Goal: Communication & Community: Answer question/provide support

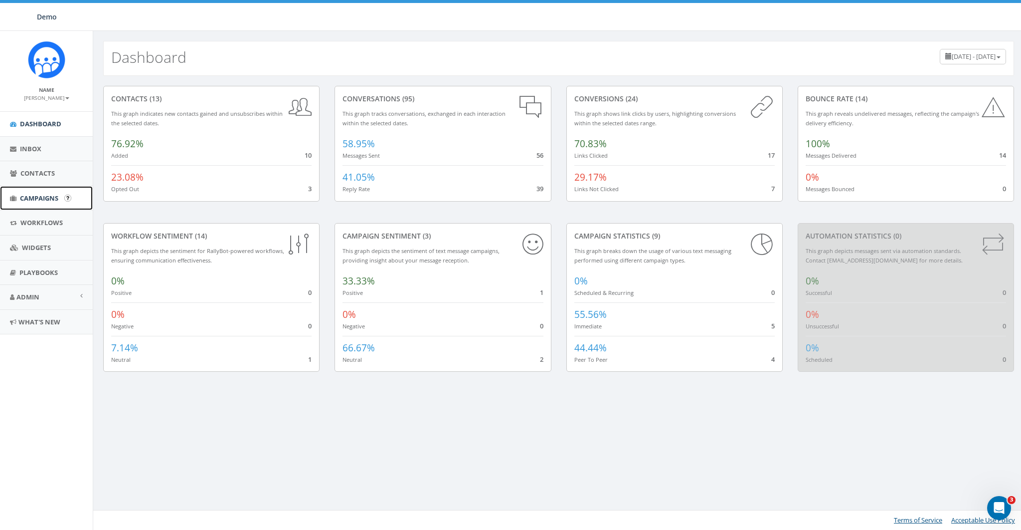
click at [33, 201] on span "Campaigns" at bounding box center [39, 197] width 38 height 9
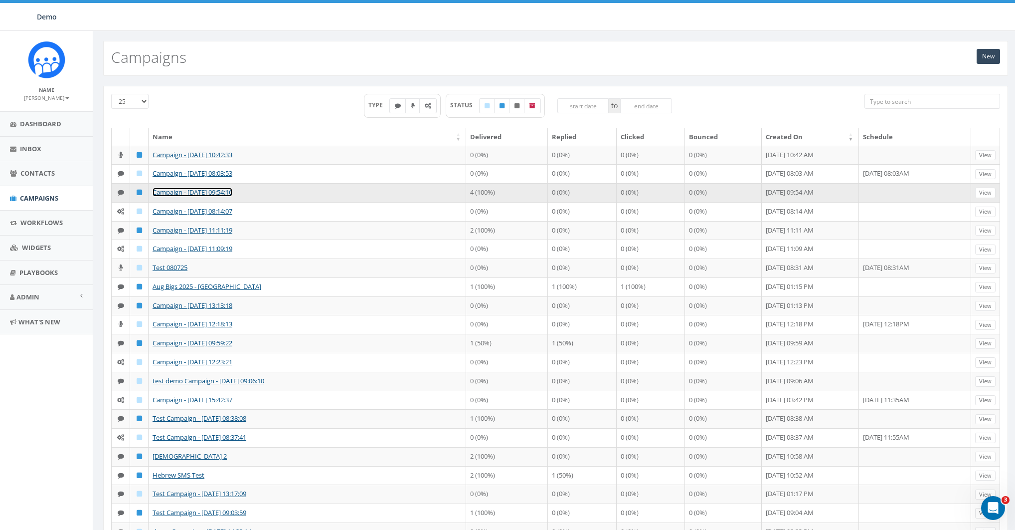
click at [185, 196] on link "Campaign - [DATE] 09:54:16" at bounding box center [193, 192] width 80 height 9
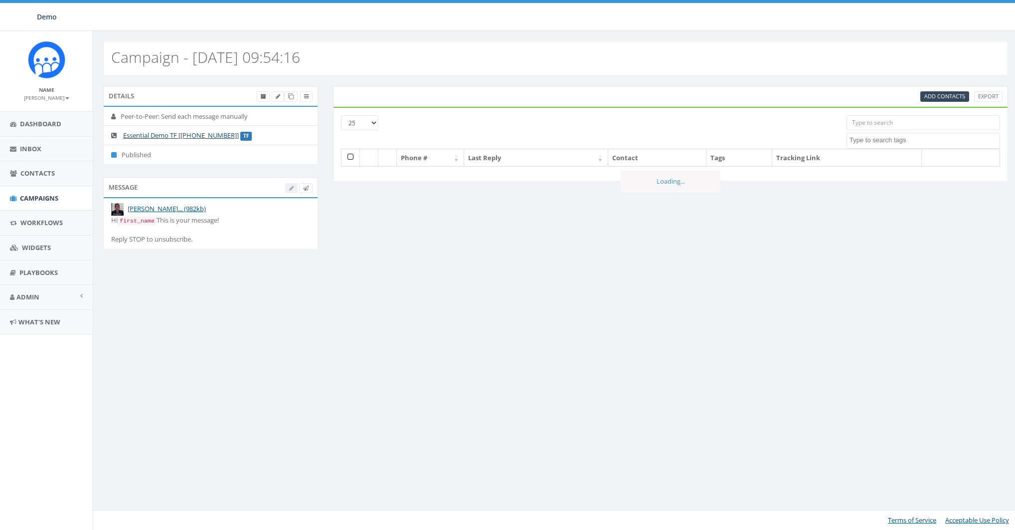
select select
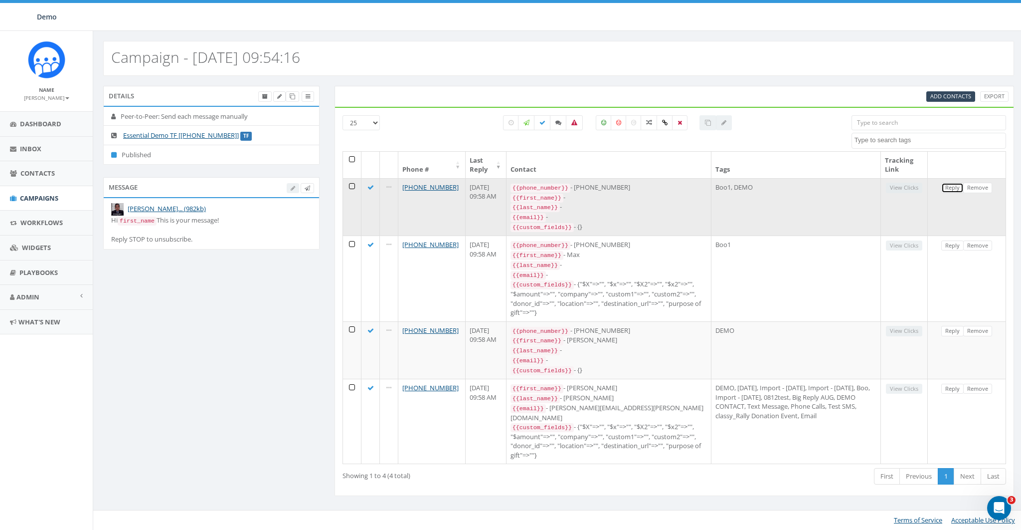
click at [954, 186] on link "Reply" at bounding box center [953, 188] width 22 height 10
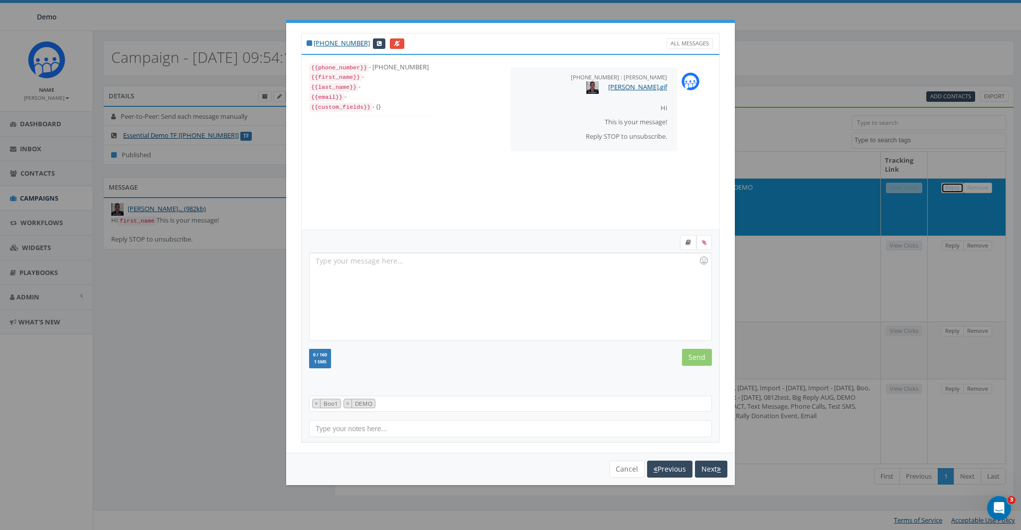
scroll to position [10, 0]
click at [486, 268] on div at bounding box center [510, 296] width 401 height 87
click at [635, 465] on button "Cancel" at bounding box center [626, 468] width 35 height 17
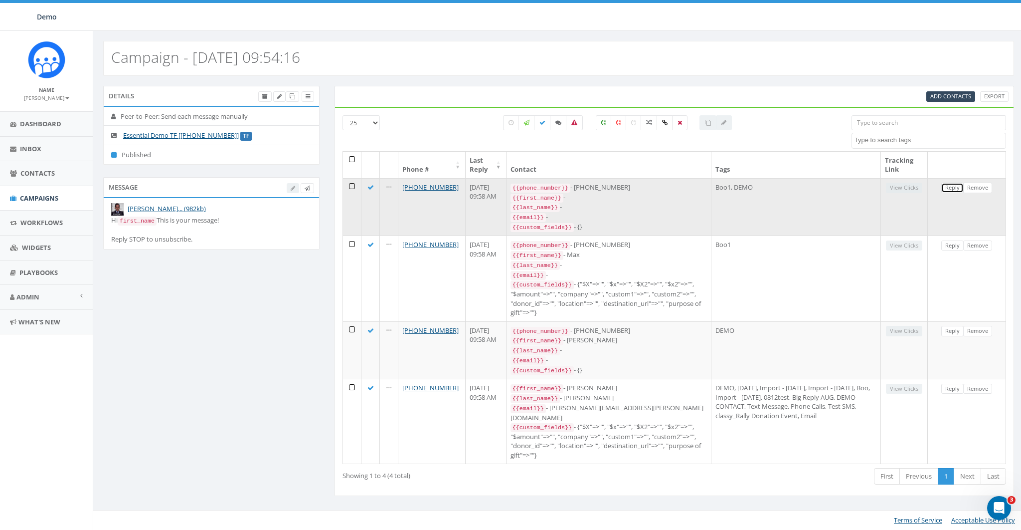
click at [950, 187] on link "Reply" at bounding box center [953, 188] width 22 height 10
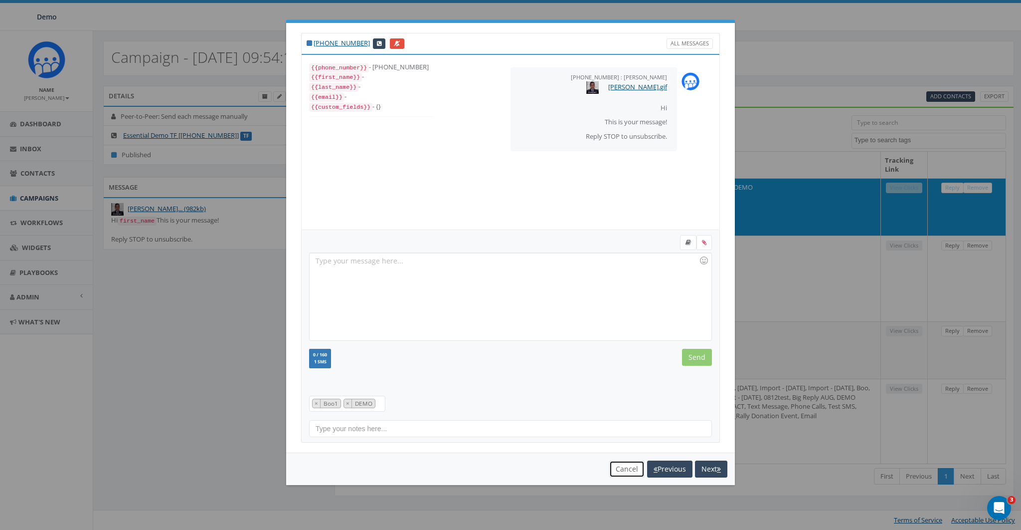
click at [624, 471] on button "Cancel" at bounding box center [626, 468] width 35 height 17
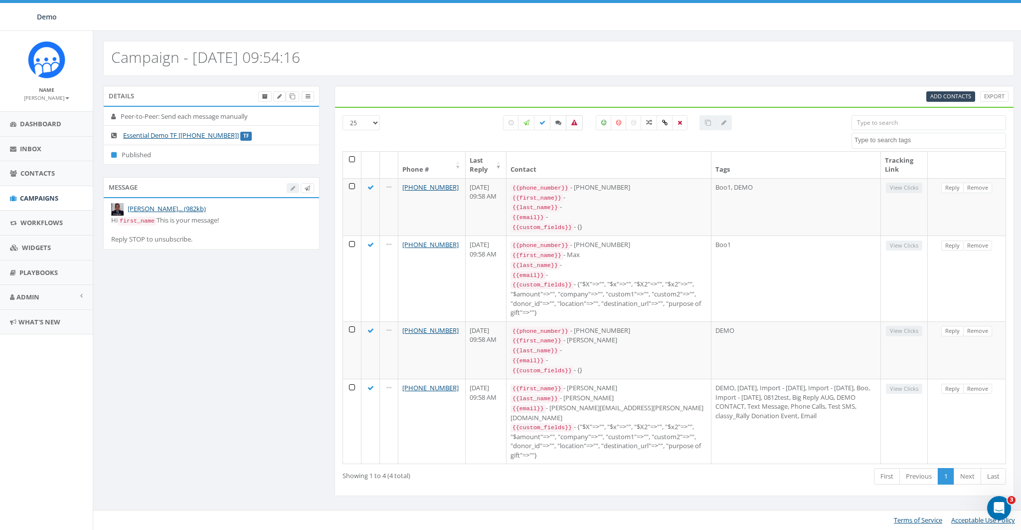
click at [574, 121] on icon at bounding box center [575, 123] width 6 height 6
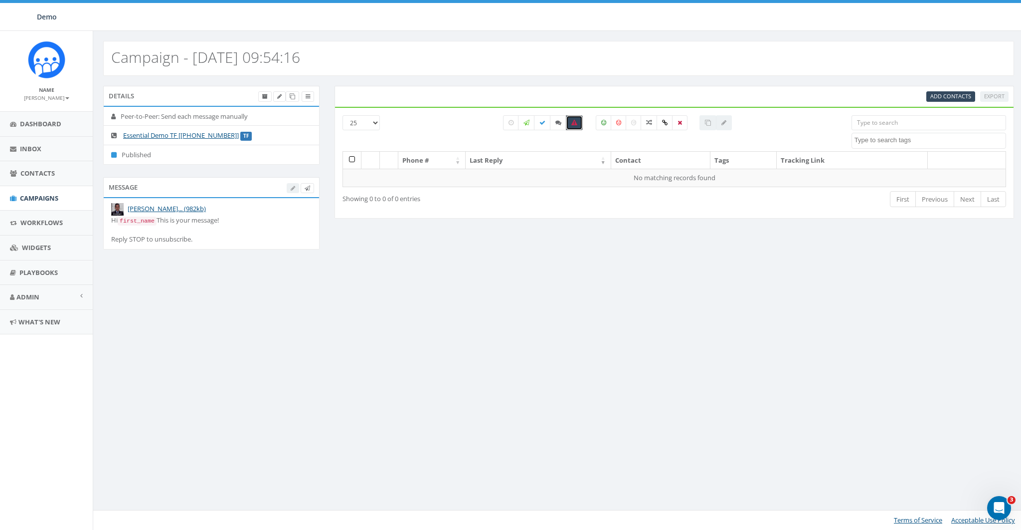
click at [574, 121] on icon at bounding box center [575, 123] width 6 height 6
checkbox input "false"
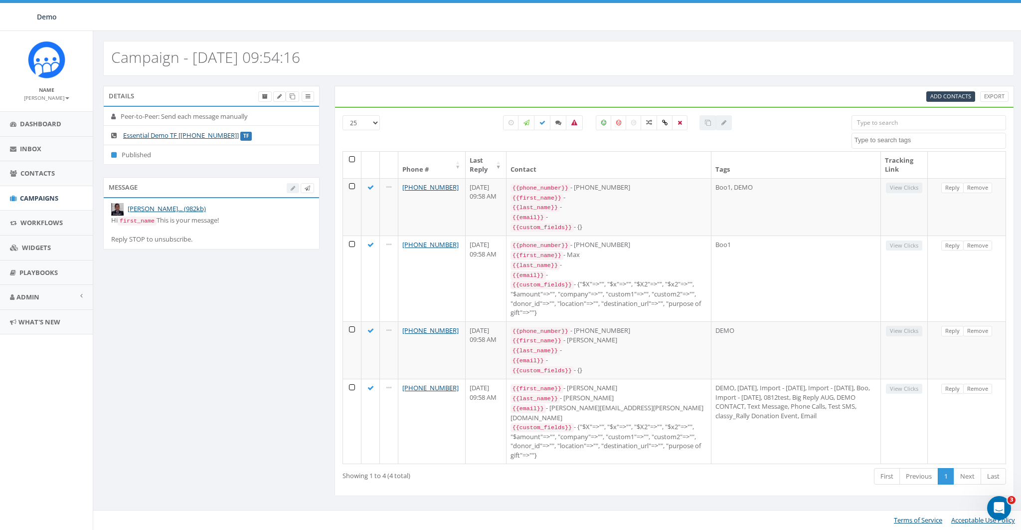
click at [909, 139] on textarea "Search" at bounding box center [930, 140] width 151 height 9
type textarea "3007"
click at [808, 137] on div "All 0 contact(s) on current page All 4 contact(s) filtered" at bounding box center [618, 133] width 452 height 36
click at [887, 115] on input "search" at bounding box center [929, 122] width 155 height 15
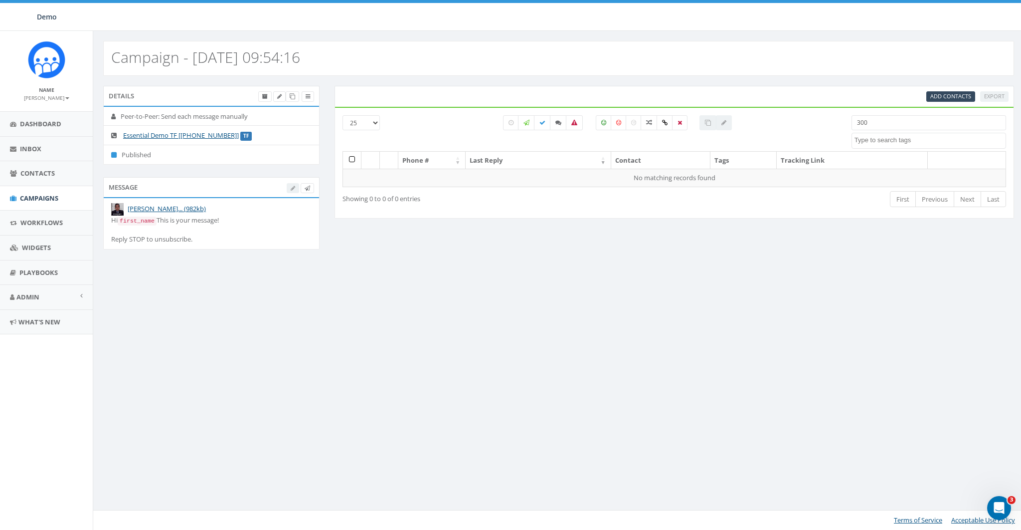
type input "3007"
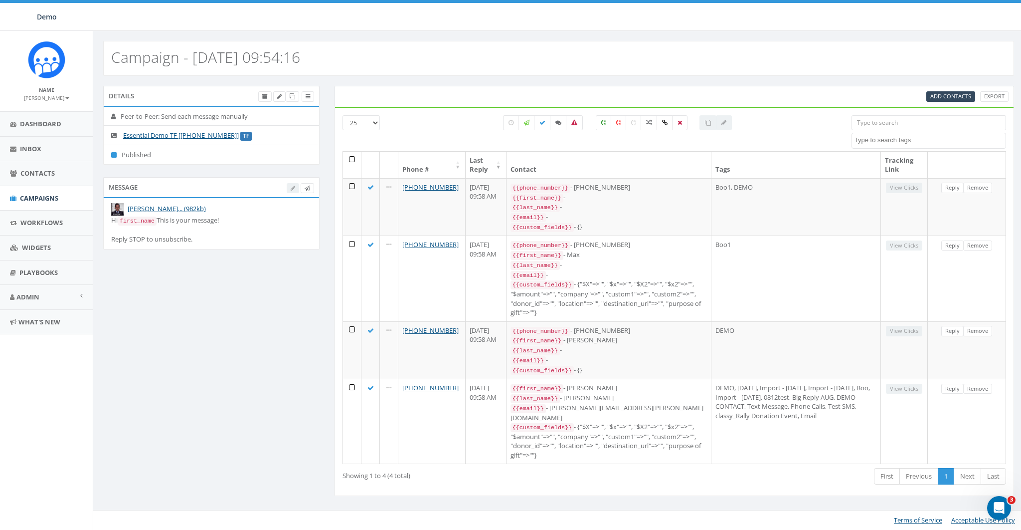
click at [799, 147] on div "All 0 contact(s) on current page All 3 contact(s) filtered" at bounding box center [618, 133] width 452 height 36
click at [353, 161] on th at bounding box center [352, 165] width 18 height 26
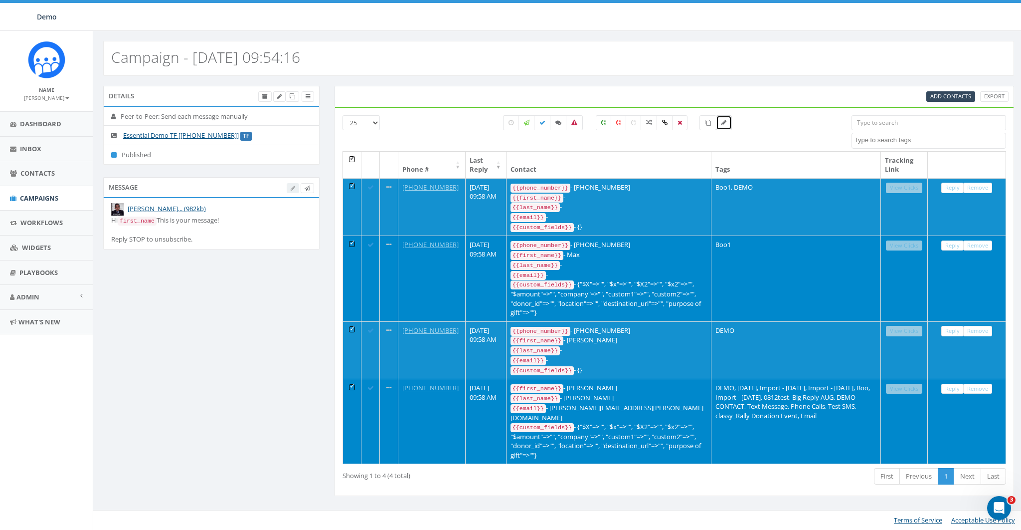
click at [723, 122] on icon at bounding box center [724, 123] width 5 height 6
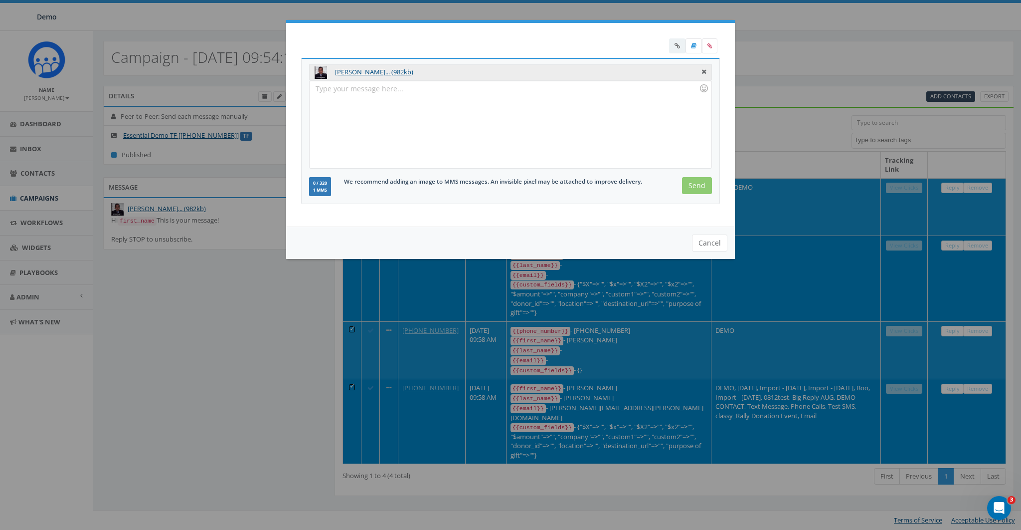
click at [376, 106] on div at bounding box center [510, 124] width 401 height 87
click at [711, 241] on button "Cancel" at bounding box center [709, 242] width 35 height 17
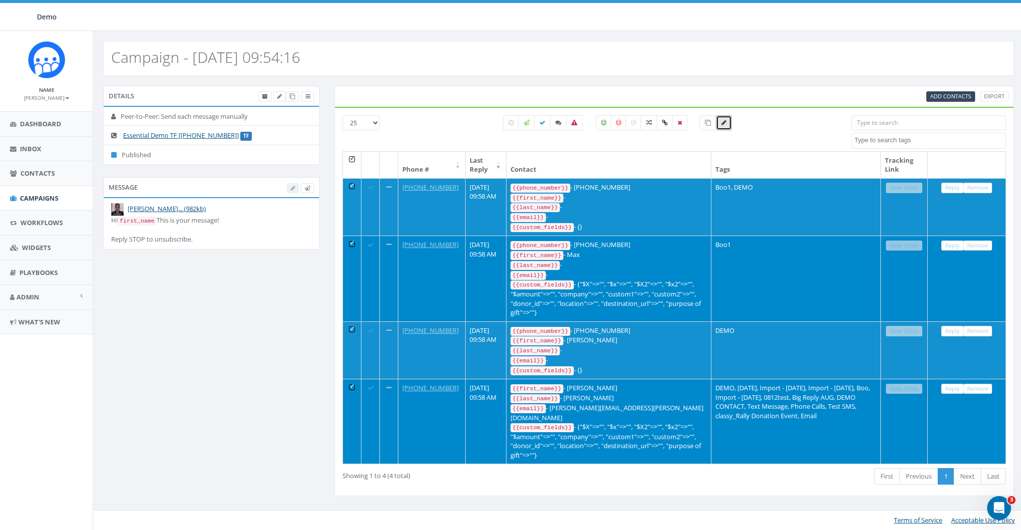
click at [353, 156] on th at bounding box center [352, 165] width 18 height 26
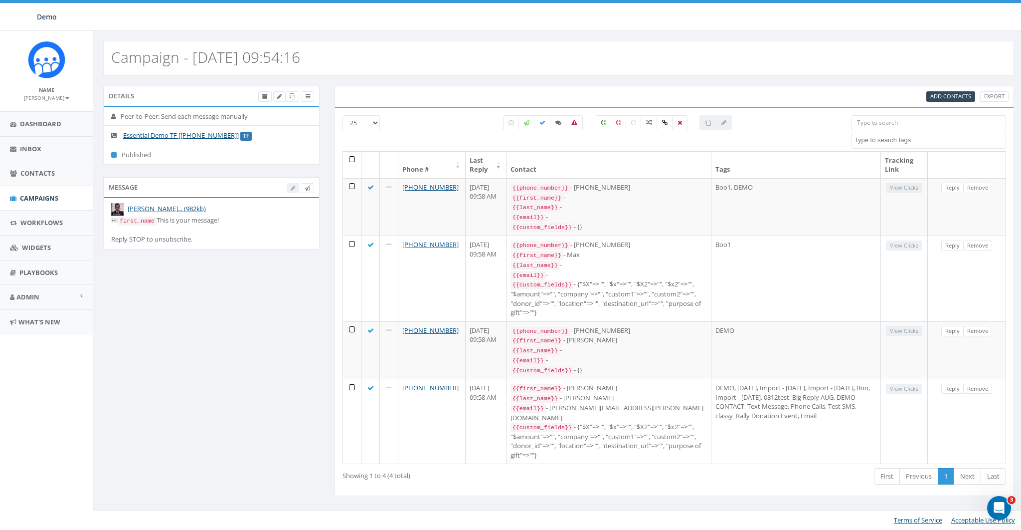
click at [170, 239] on div "Hi first_name This is your message! Reply STOP to unsubscribe." at bounding box center [211, 229] width 200 height 28
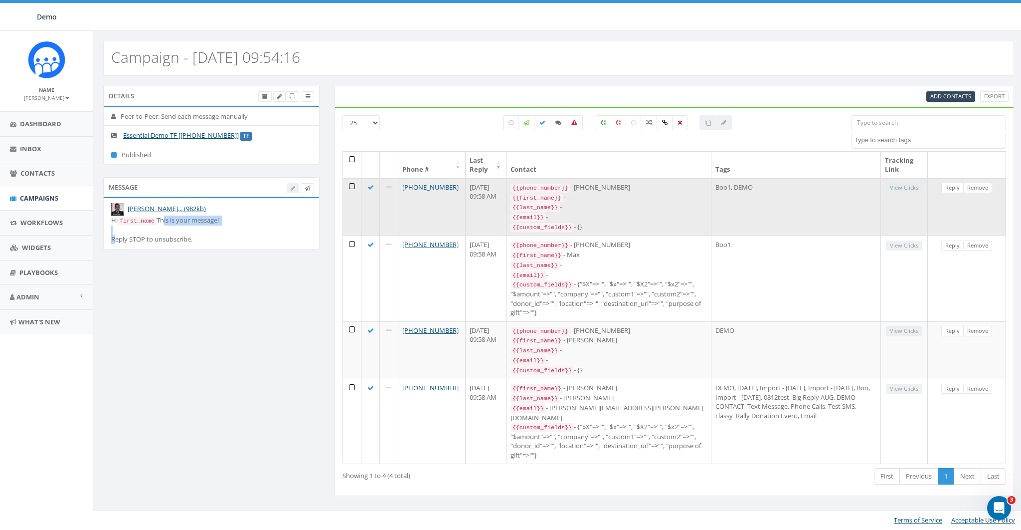
drag, startPoint x: 460, startPoint y: 186, endPoint x: 411, endPoint y: 188, distance: 48.9
click at [411, 188] on td "+1 615-429-3431" at bounding box center [431, 207] width 67 height 58
click at [446, 208] on td "+1 615-429-3431" at bounding box center [431, 207] width 67 height 58
drag, startPoint x: 457, startPoint y: 190, endPoint x: 409, endPoint y: 190, distance: 47.4
click at [409, 190] on td "+1 615-429-3431" at bounding box center [431, 207] width 67 height 58
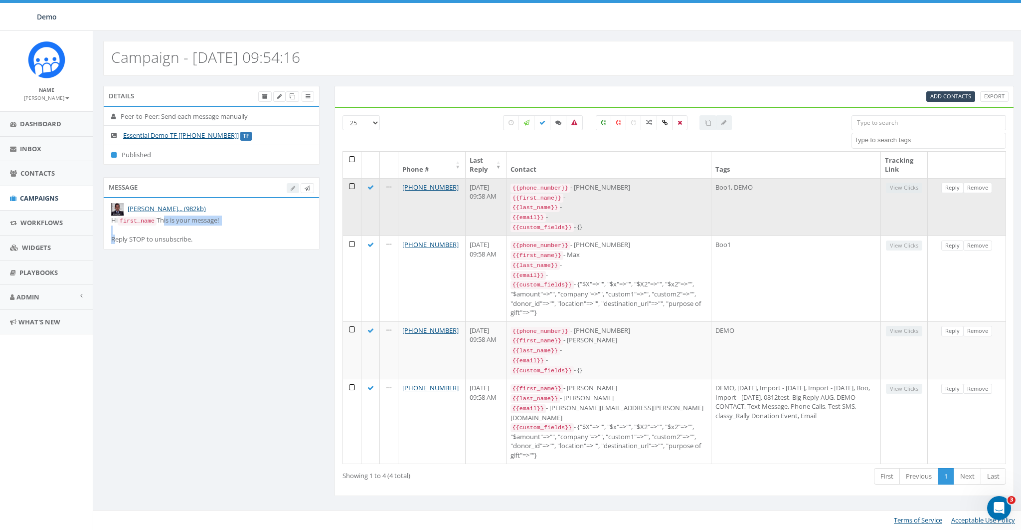
click at [429, 219] on td "+1 615-429-3431" at bounding box center [431, 207] width 67 height 58
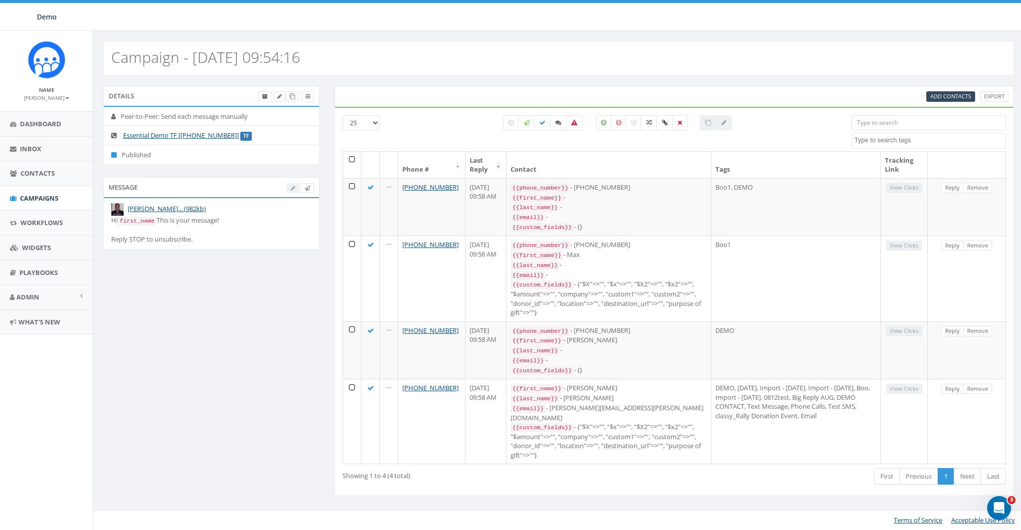
drag, startPoint x: 226, startPoint y: 420, endPoint x: 124, endPoint y: 268, distance: 183.7
click at [226, 420] on div "Details Peer-to-Peer: Send each message manually Essential Demo TF [+1 833-734-…" at bounding box center [559, 297] width 926 height 422
click at [50, 89] on small "Name" at bounding box center [46, 89] width 15 height 7
click at [50, 97] on small "[PERSON_NAME]" at bounding box center [46, 97] width 45 height 7
click at [39, 124] on link "Sign Out" at bounding box center [49, 125] width 79 height 12
